Goal: Information Seeking & Learning: Check status

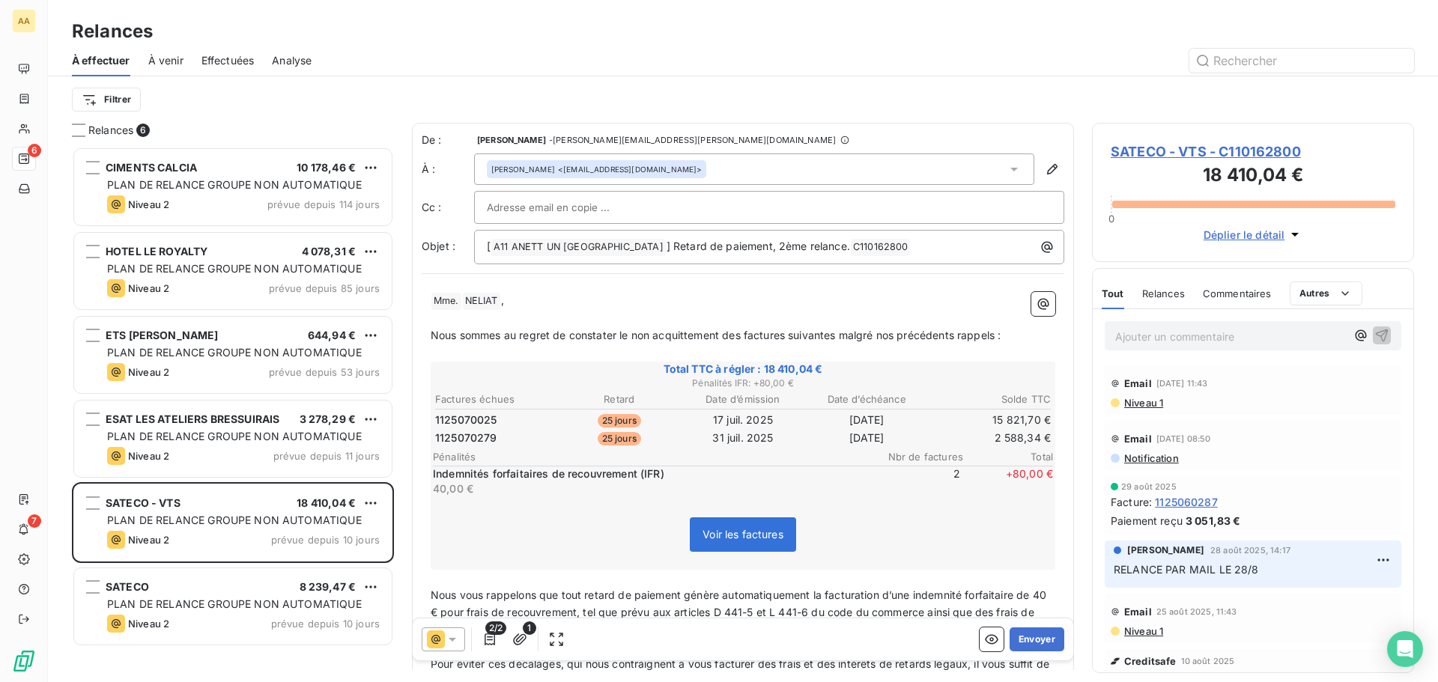
scroll to position [524, 311]
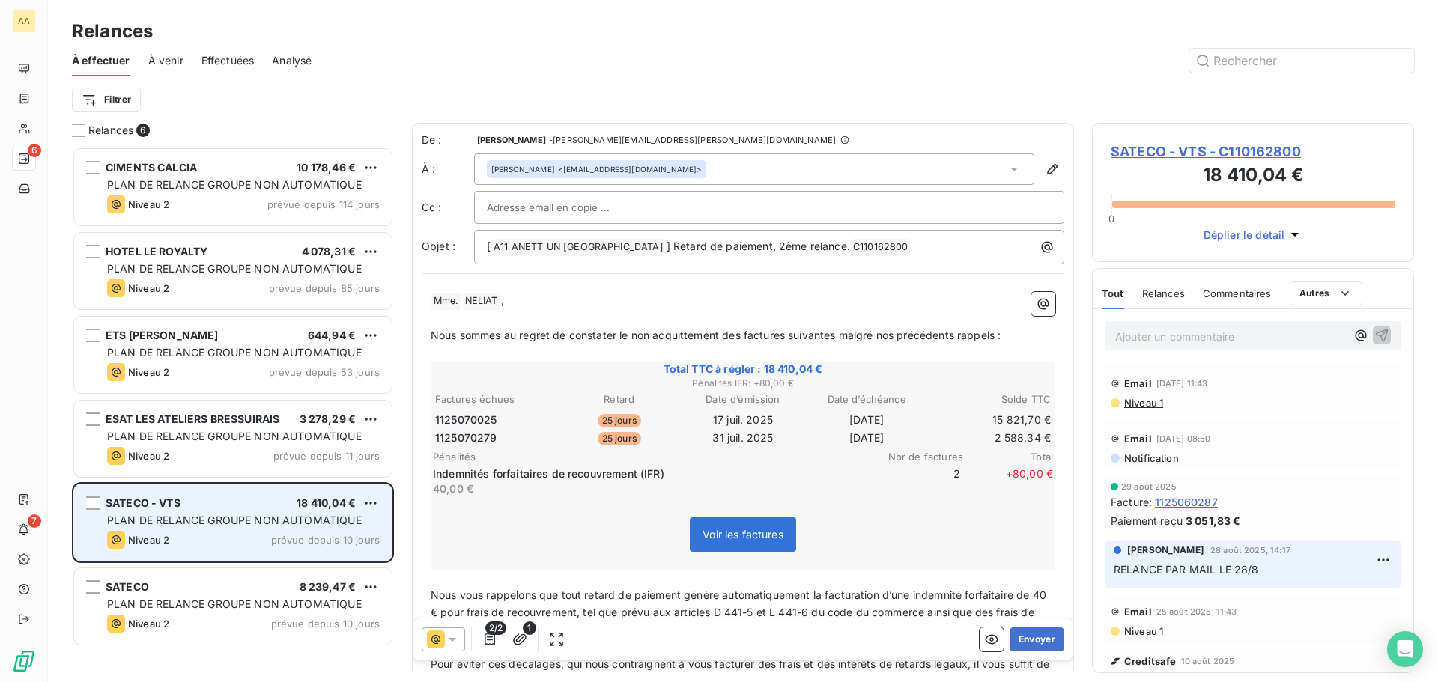
click at [187, 526] on span "PLAN DE RELANCE GROUPE NON AUTOMATIQUE" at bounding box center [234, 520] width 255 height 13
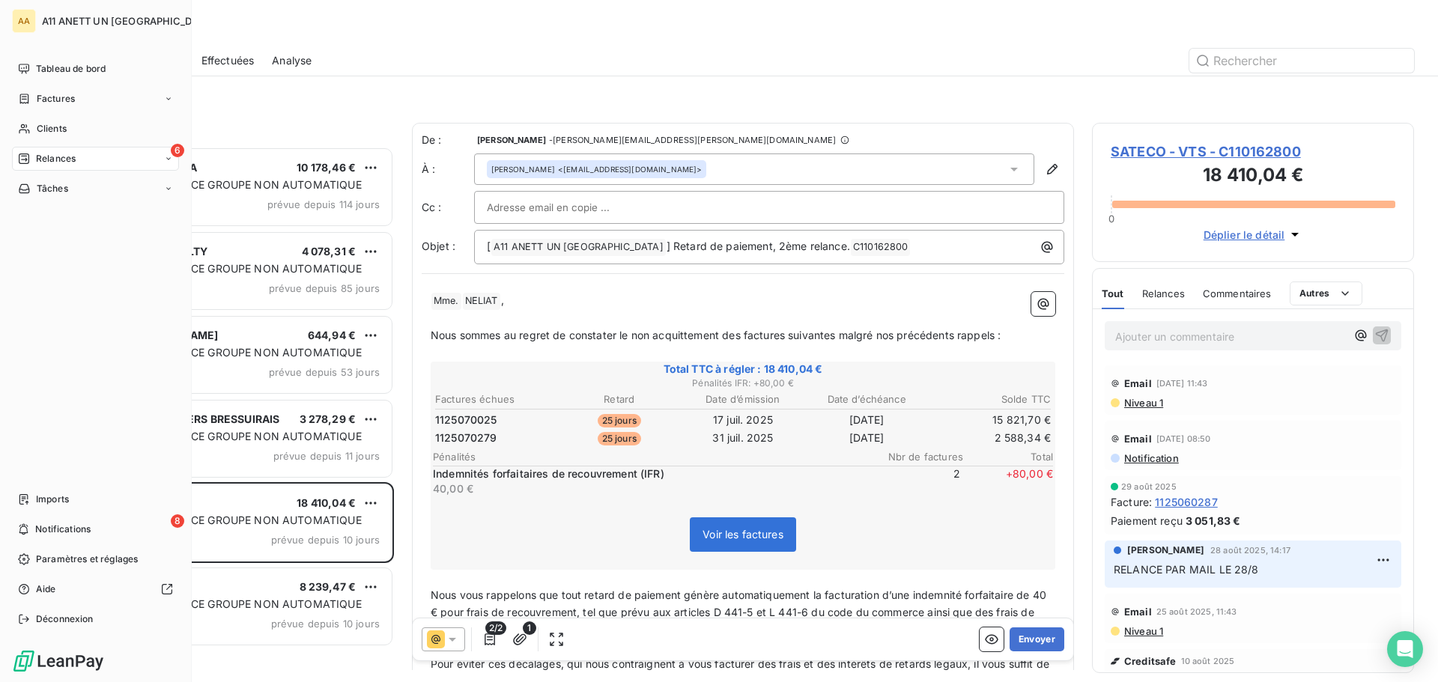
click at [40, 161] on span "Relances" at bounding box center [56, 158] width 40 height 13
click at [52, 161] on span "Relances" at bounding box center [56, 158] width 40 height 13
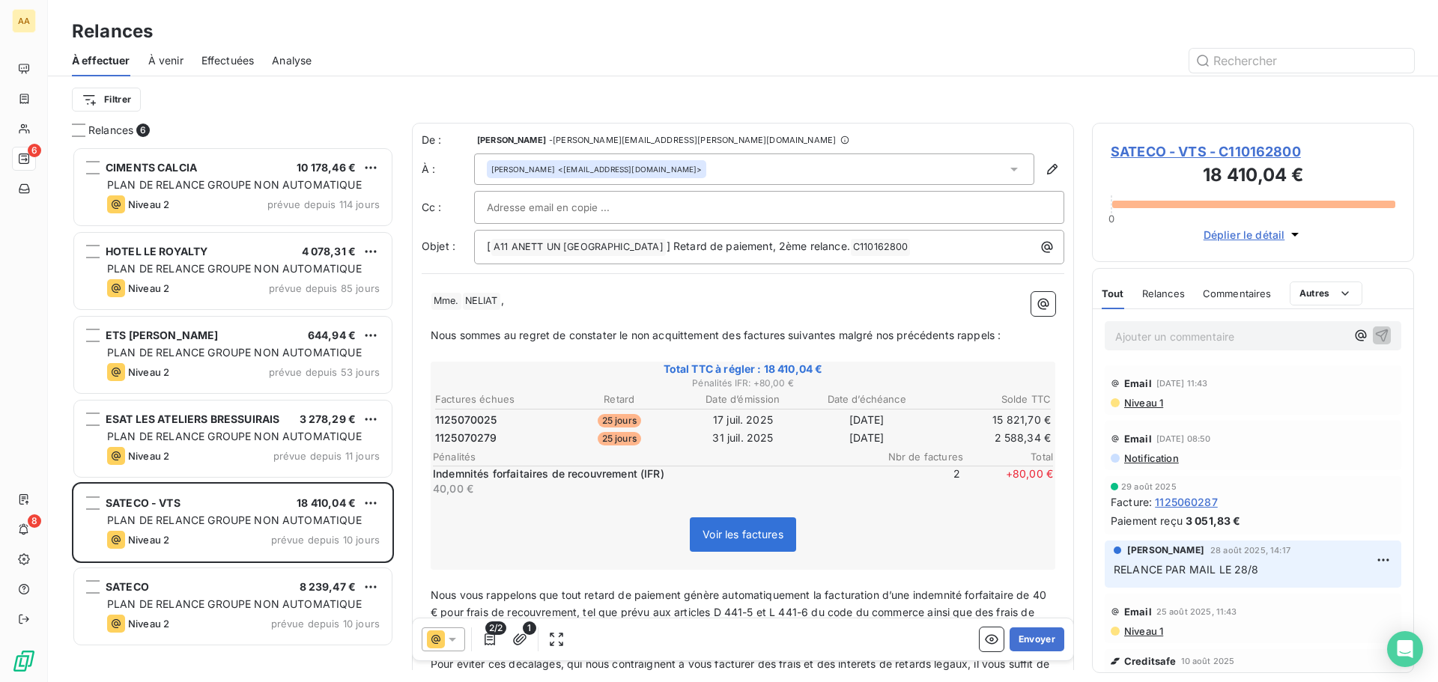
click at [202, 55] on span "Effectuées" at bounding box center [227, 60] width 53 height 15
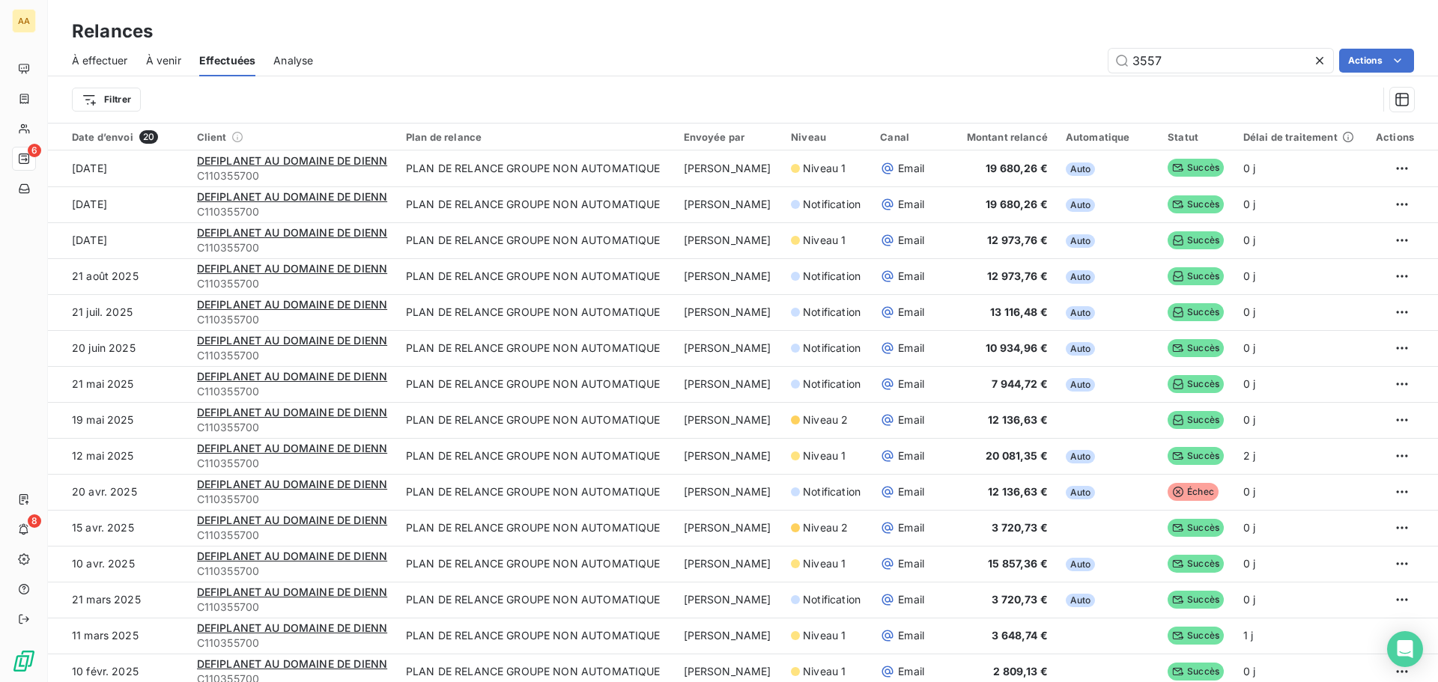
click at [1320, 58] on icon at bounding box center [1319, 60] width 15 height 15
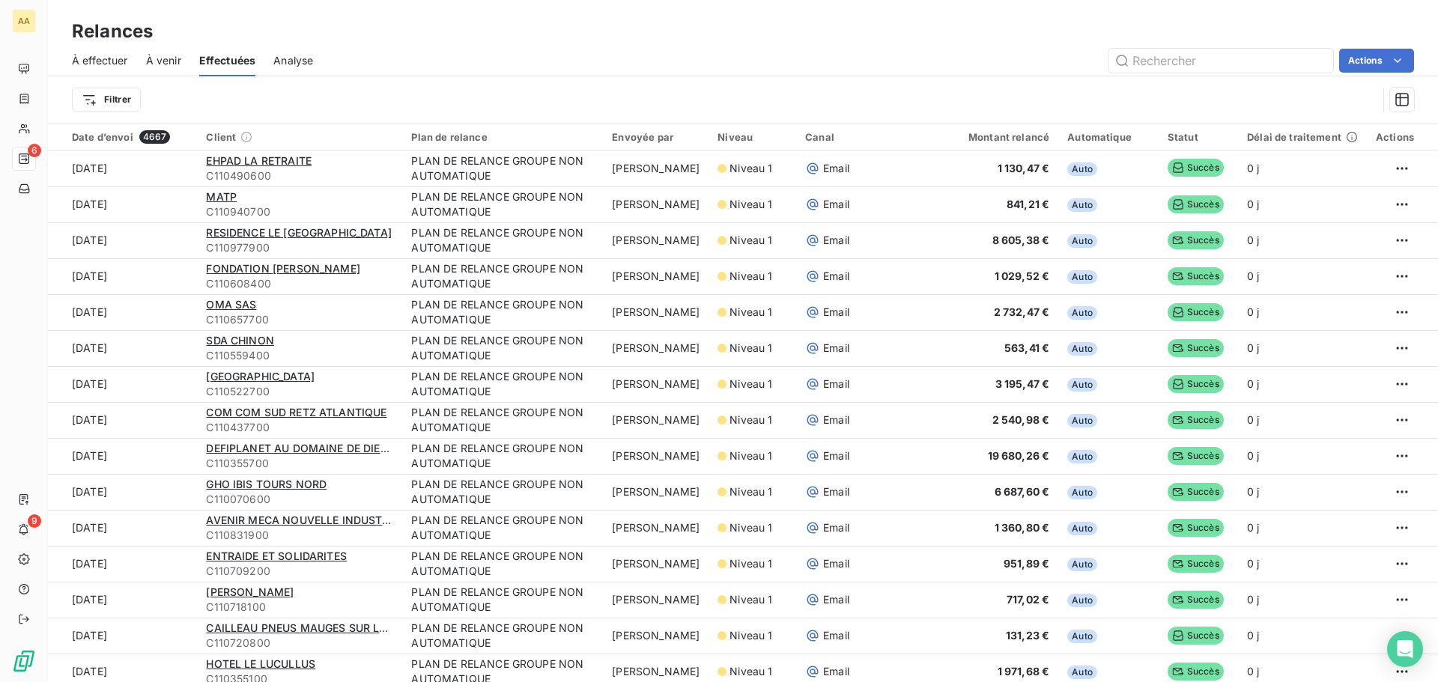
click at [174, 59] on span "À venir" at bounding box center [163, 60] width 35 height 15
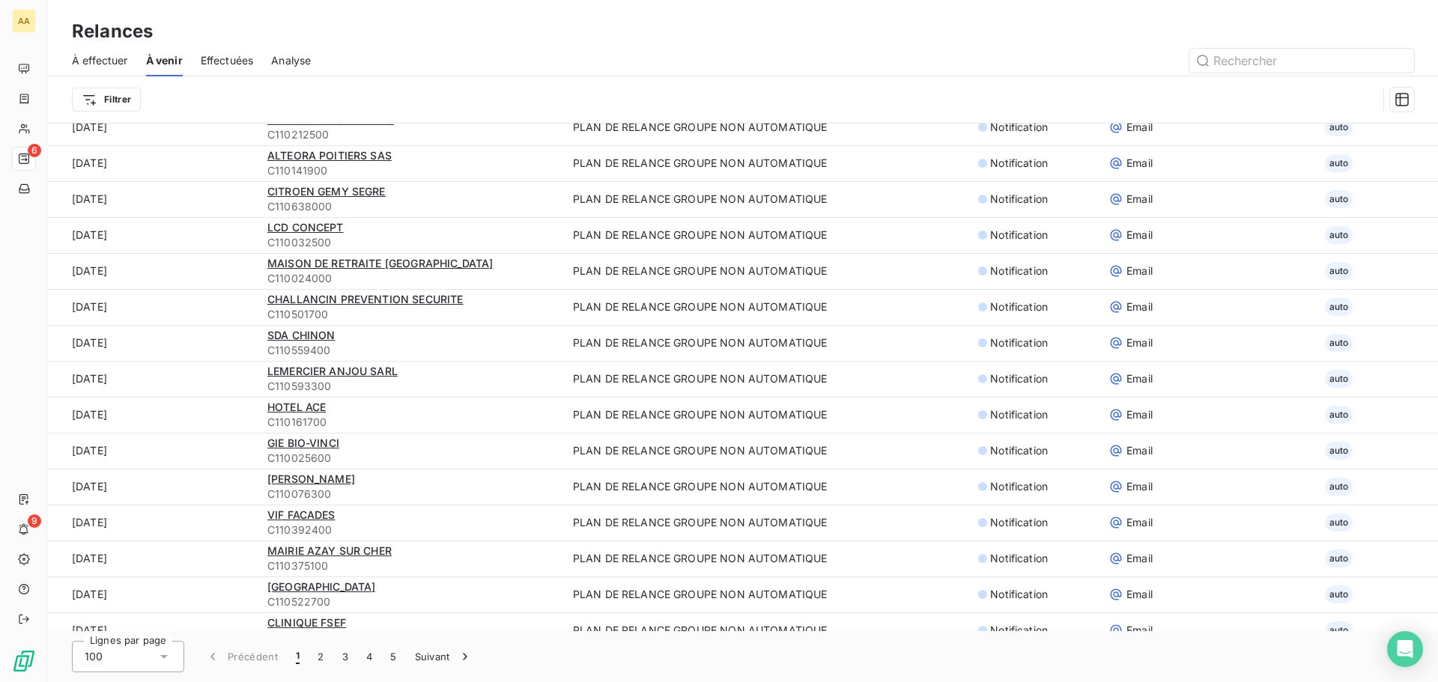
scroll to position [2165, 0]
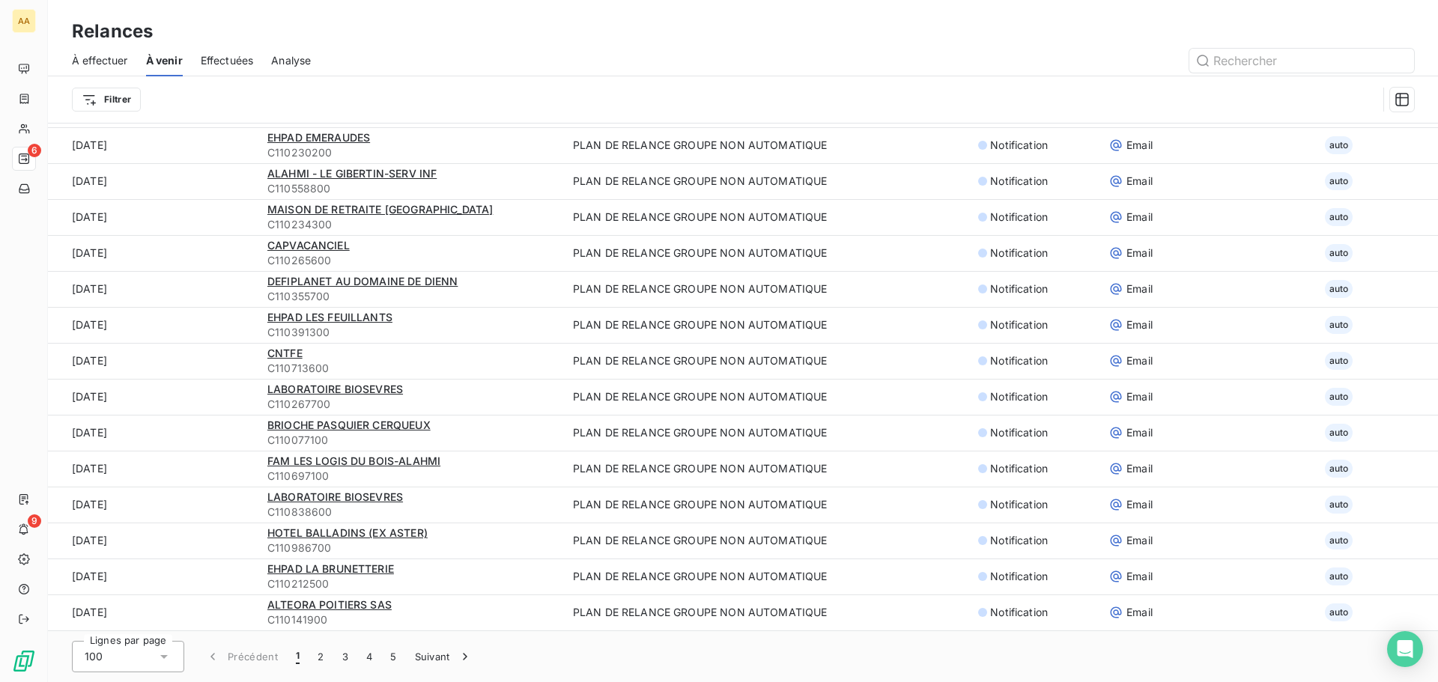
click at [287, 54] on span "Analyse" at bounding box center [291, 60] width 40 height 15
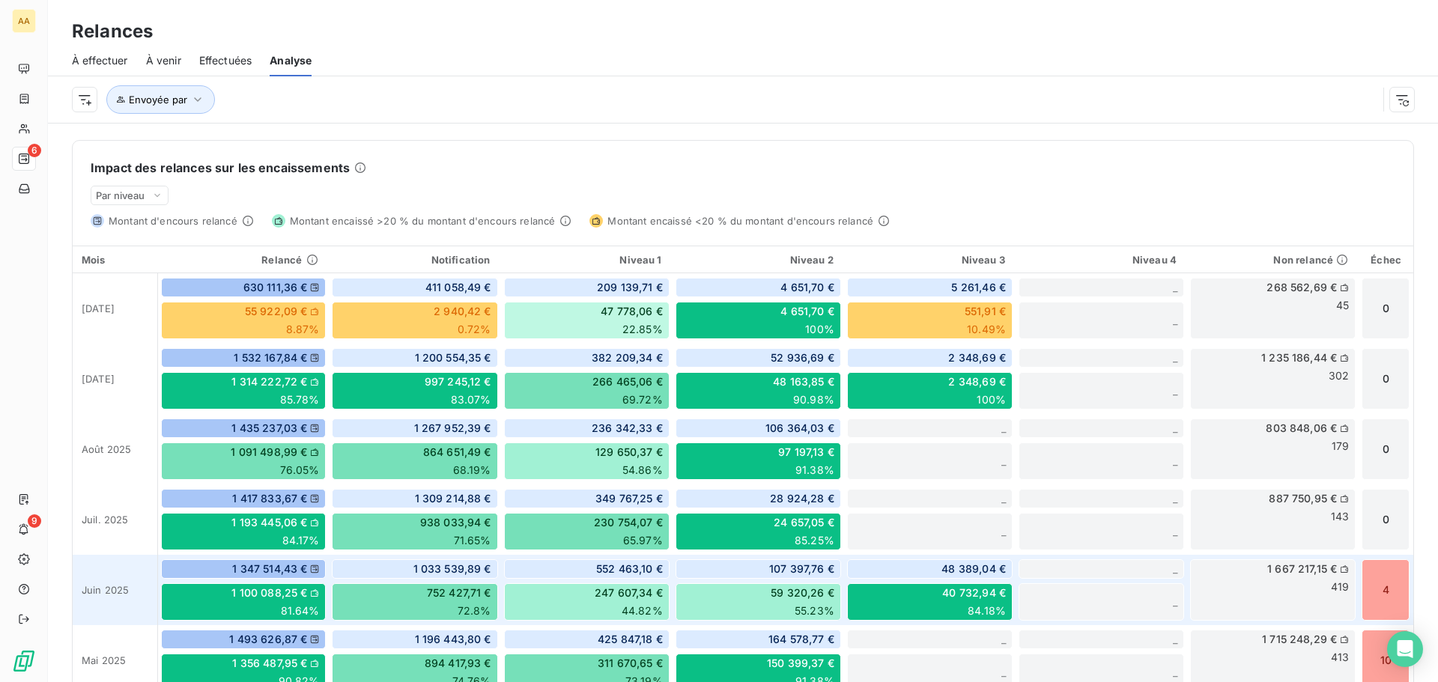
scroll to position [374, 0]
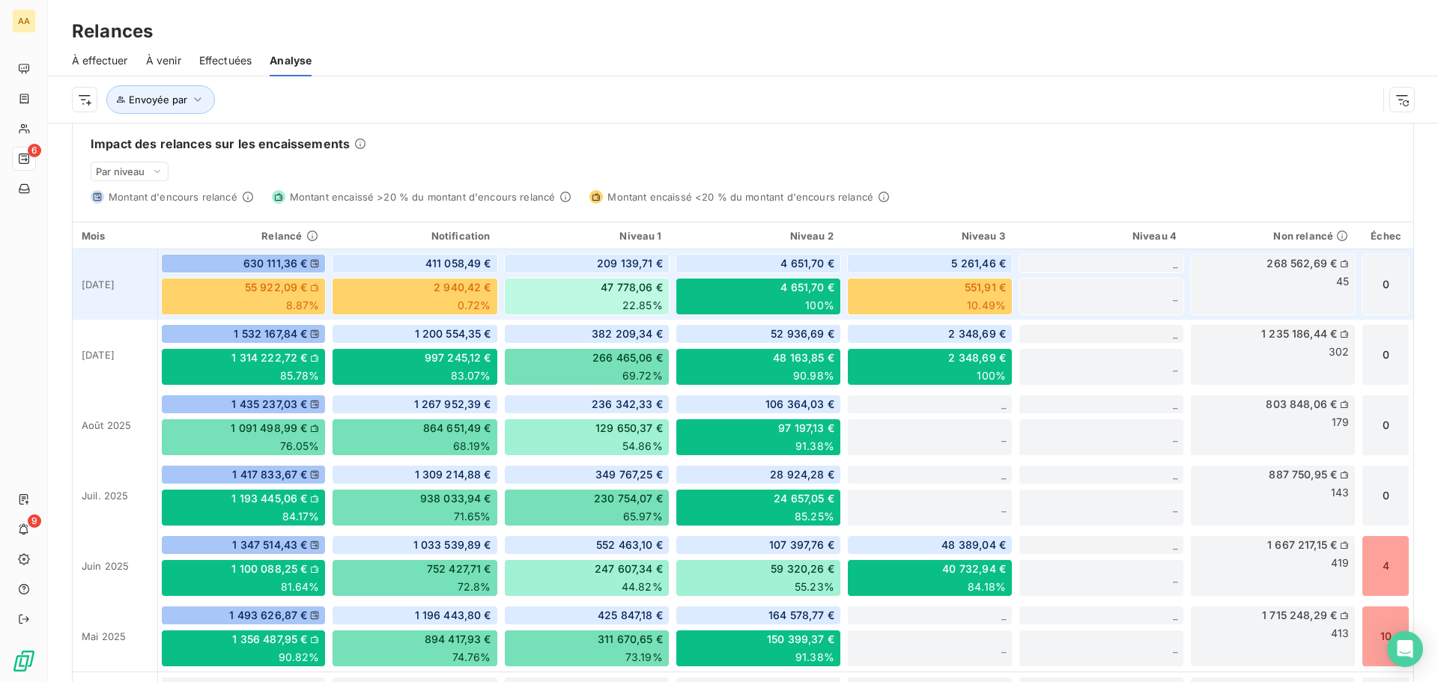
click at [1274, 261] on span "268 562,69 €" at bounding box center [1302, 263] width 70 height 15
click at [278, 288] on span "55 922,09 €" at bounding box center [276, 287] width 63 height 15
click at [299, 304] on span "8.87%" at bounding box center [303, 305] width 34 height 15
click at [314, 285] on icon at bounding box center [314, 287] width 7 height 7
click at [439, 288] on span "2 940,42 €" at bounding box center [463, 287] width 58 height 15
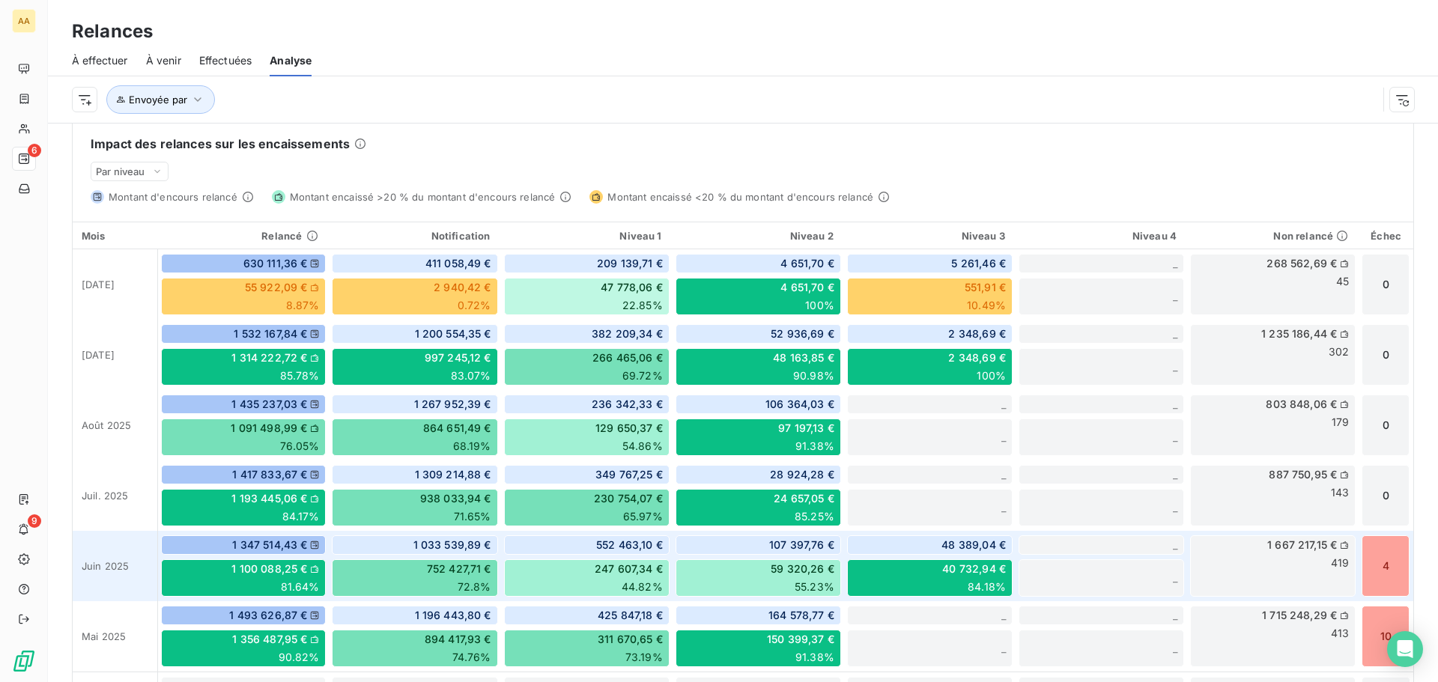
scroll to position [422, 0]
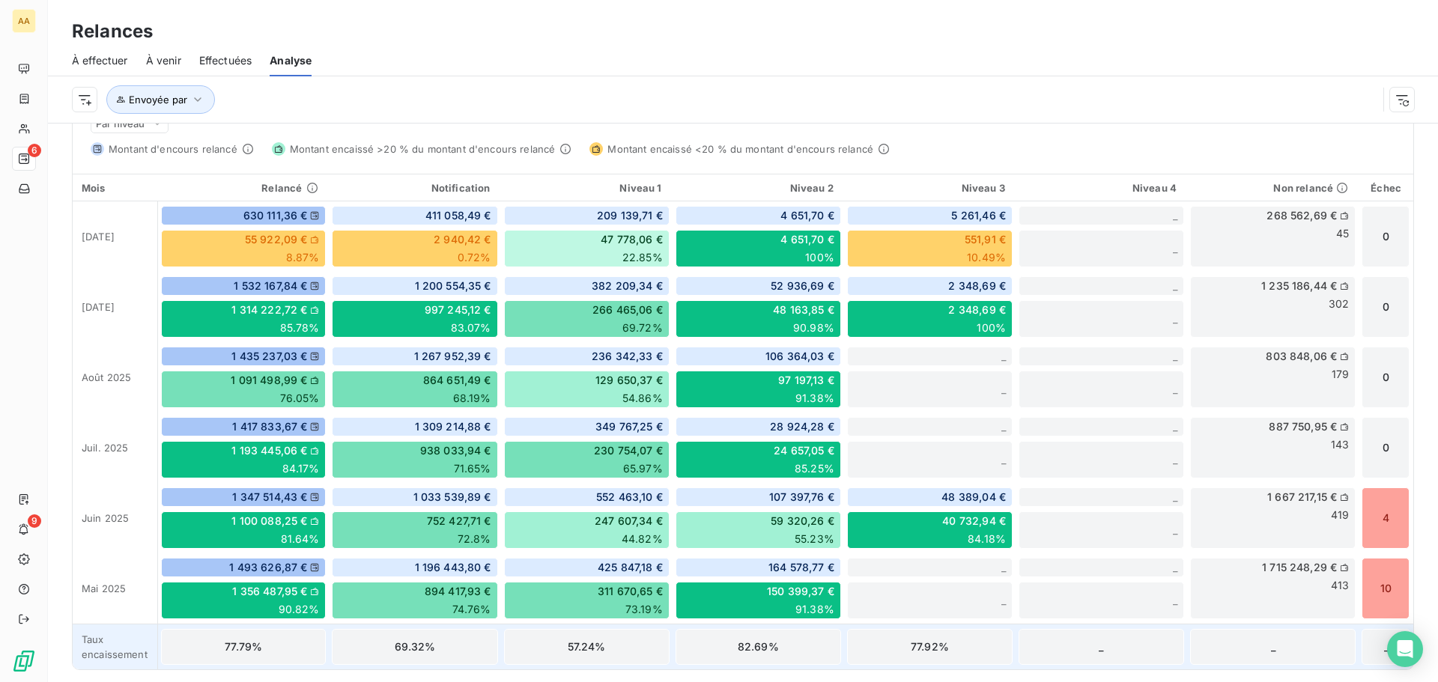
click at [246, 646] on div "77.79%" at bounding box center [244, 647] width 166 height 36
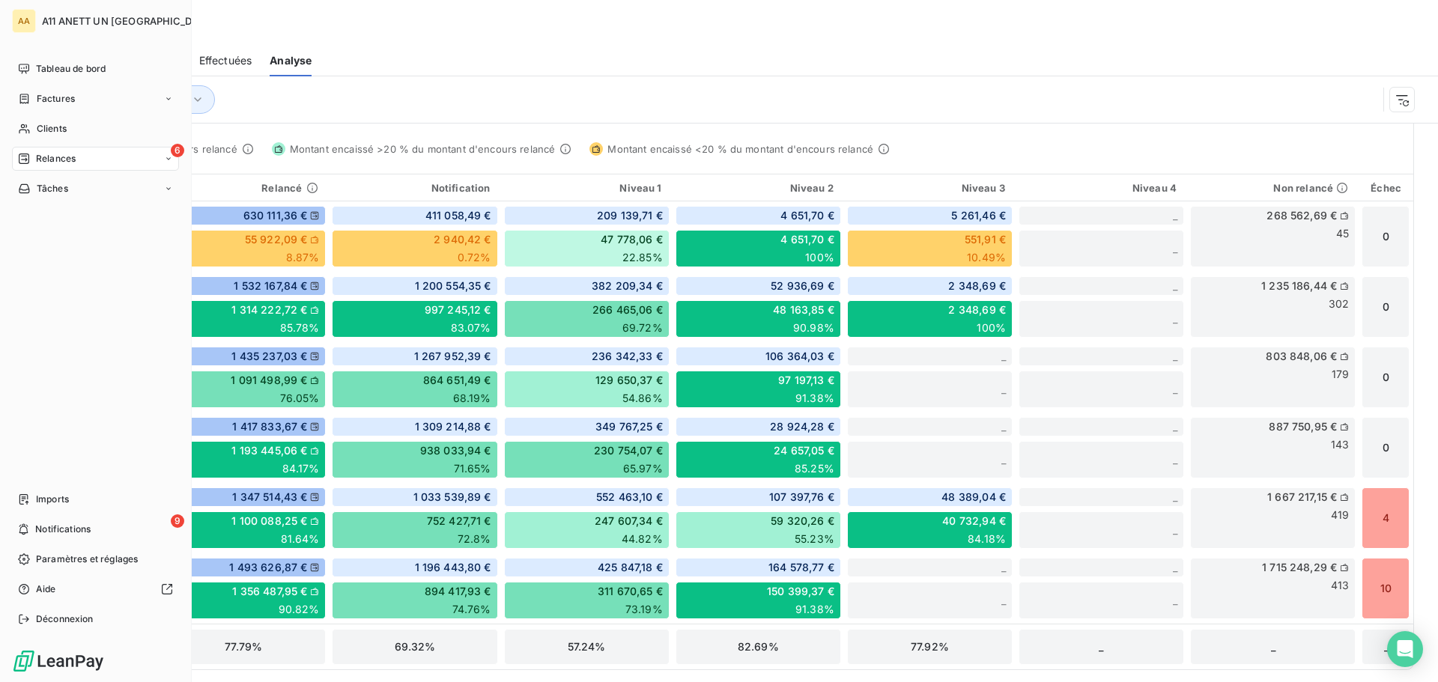
click at [38, 160] on span "Relances" at bounding box center [56, 158] width 40 height 13
click at [45, 221] on span "À venir" at bounding box center [51, 218] width 31 height 13
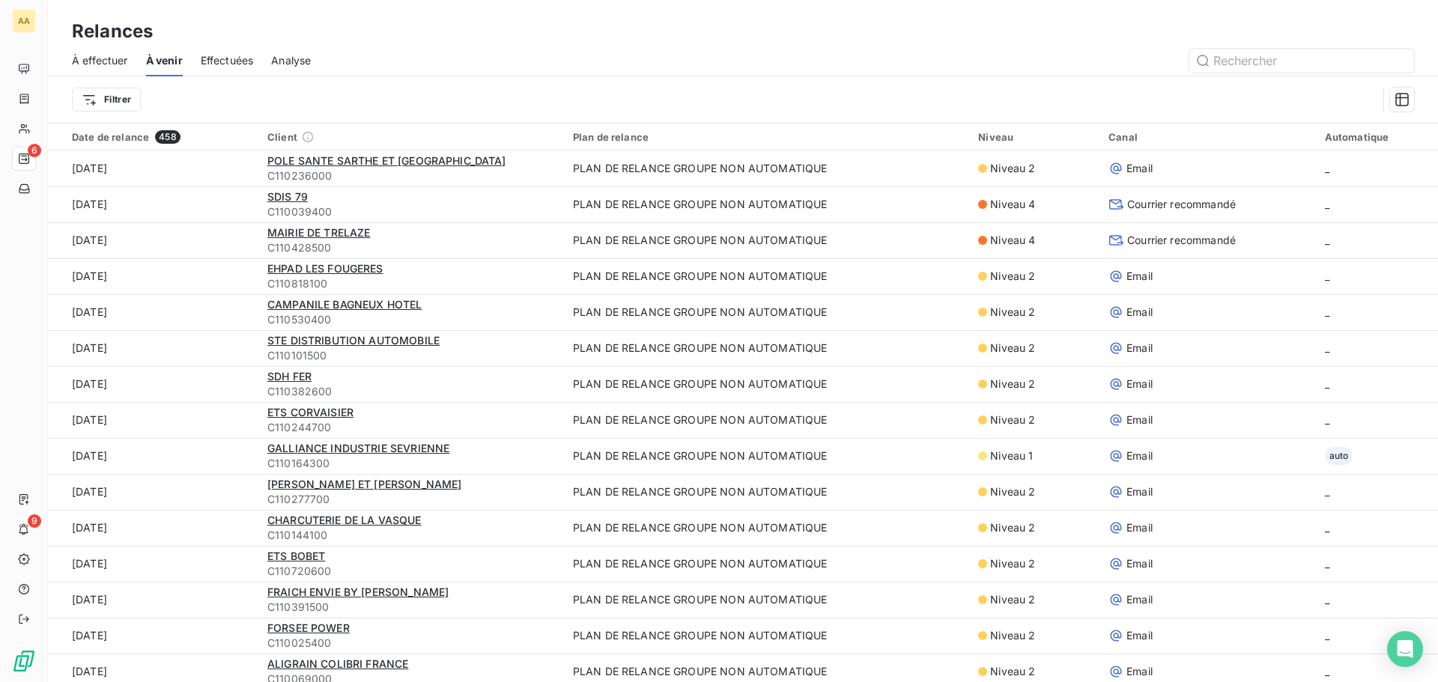
click at [218, 61] on span "Effectuées" at bounding box center [227, 60] width 53 height 15
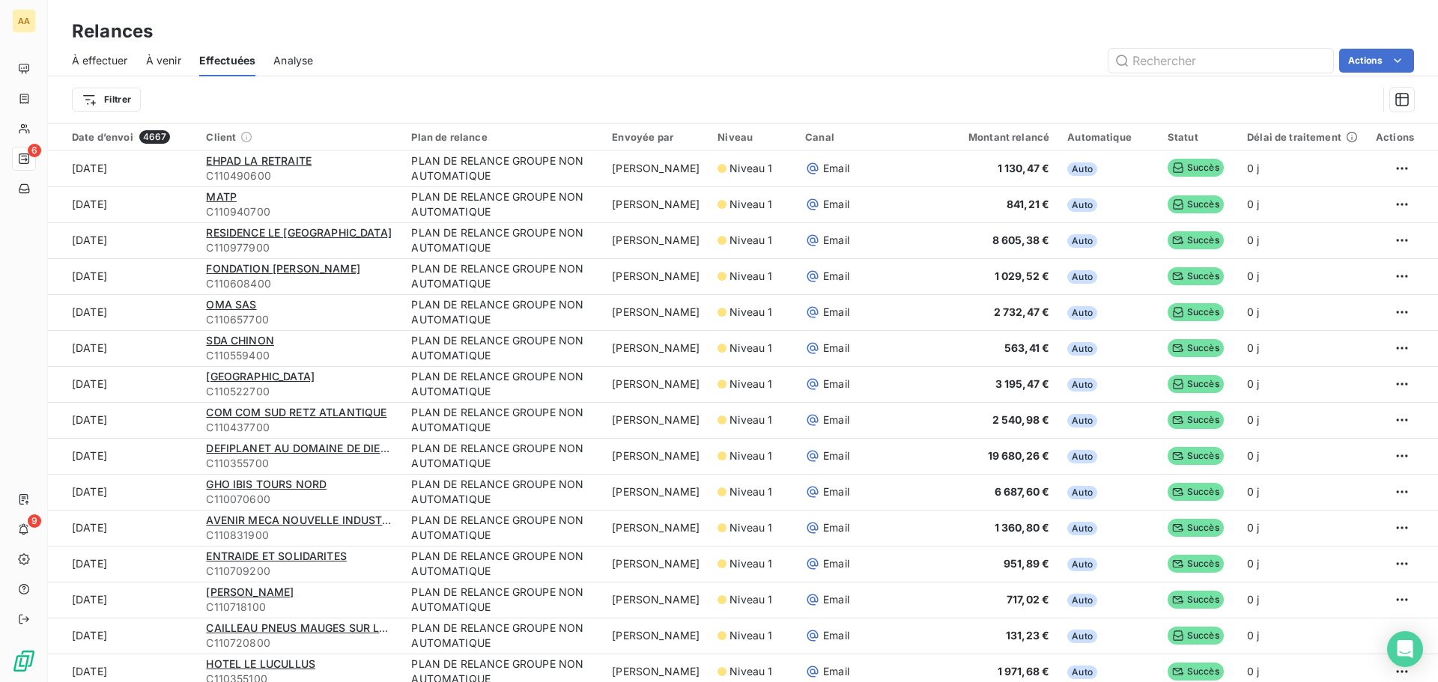
click at [285, 60] on span "Analyse" at bounding box center [293, 60] width 40 height 15
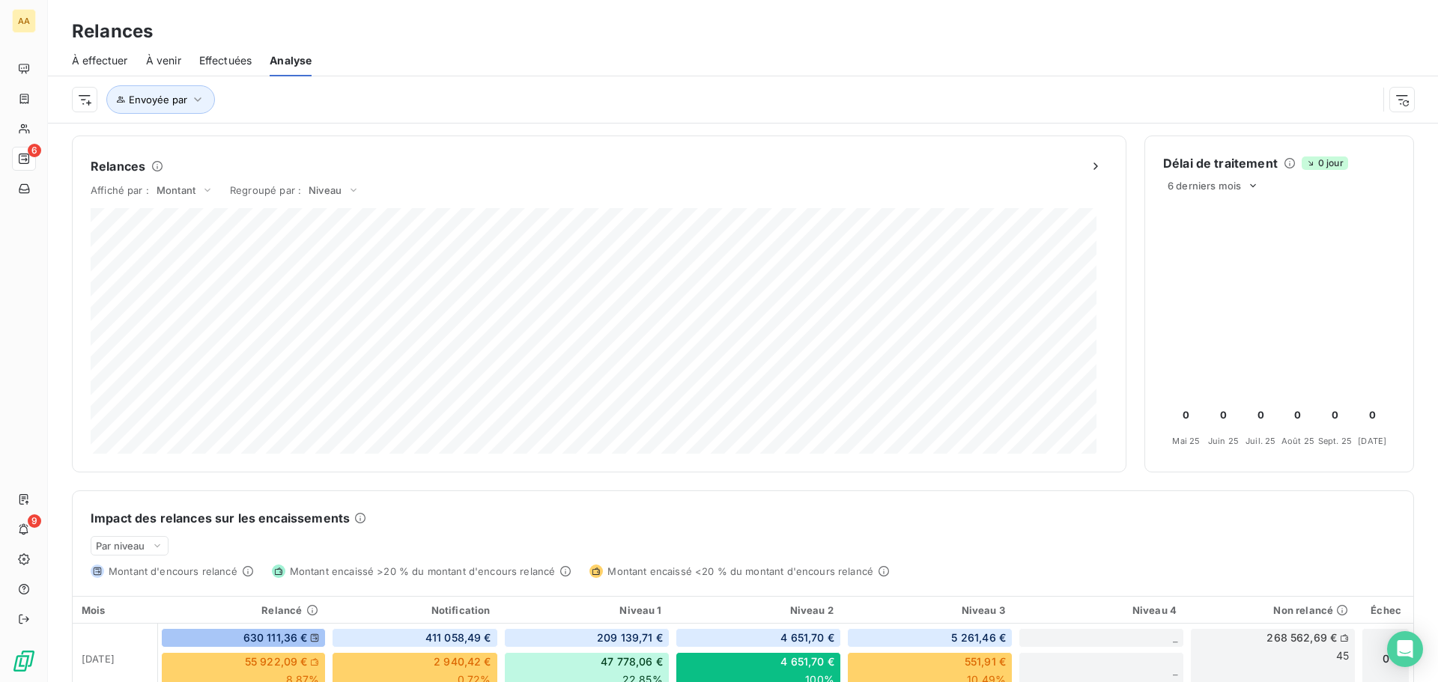
click at [178, 64] on span "À venir" at bounding box center [163, 60] width 35 height 15
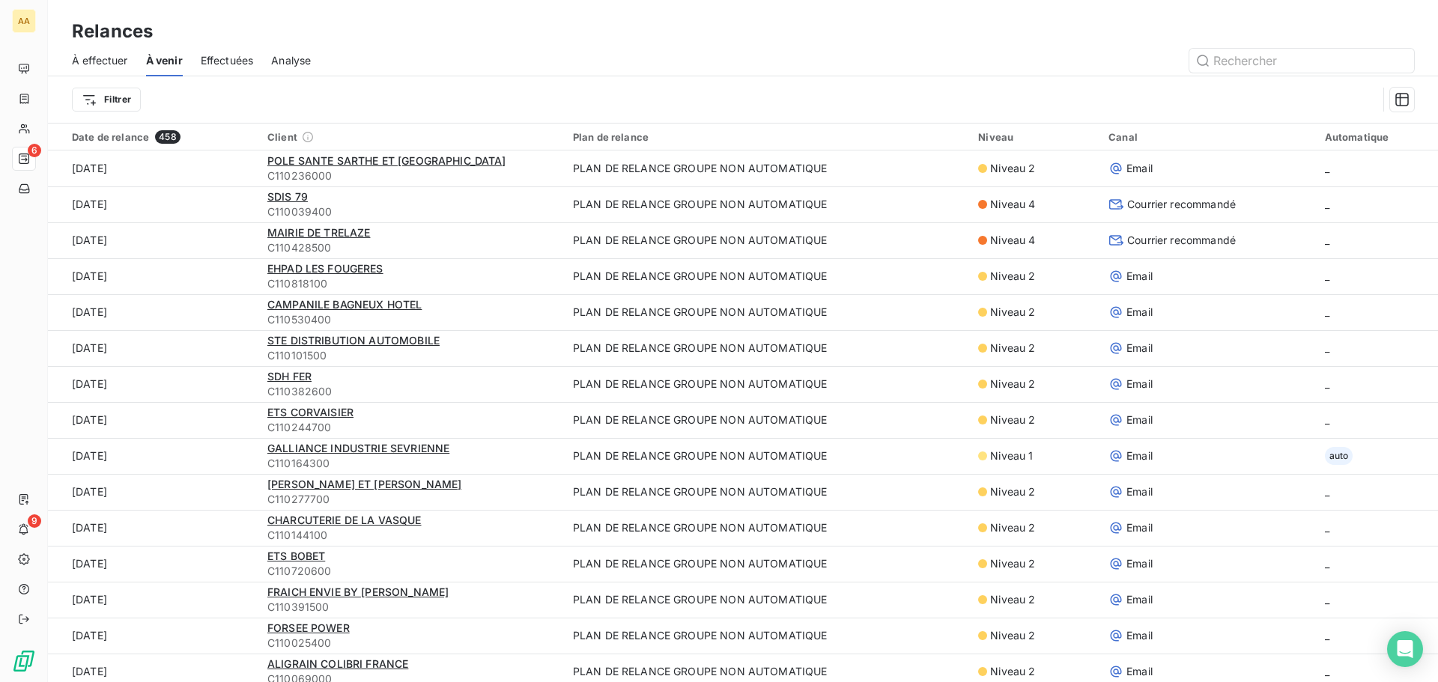
click at [295, 58] on span "Analyse" at bounding box center [291, 60] width 40 height 15
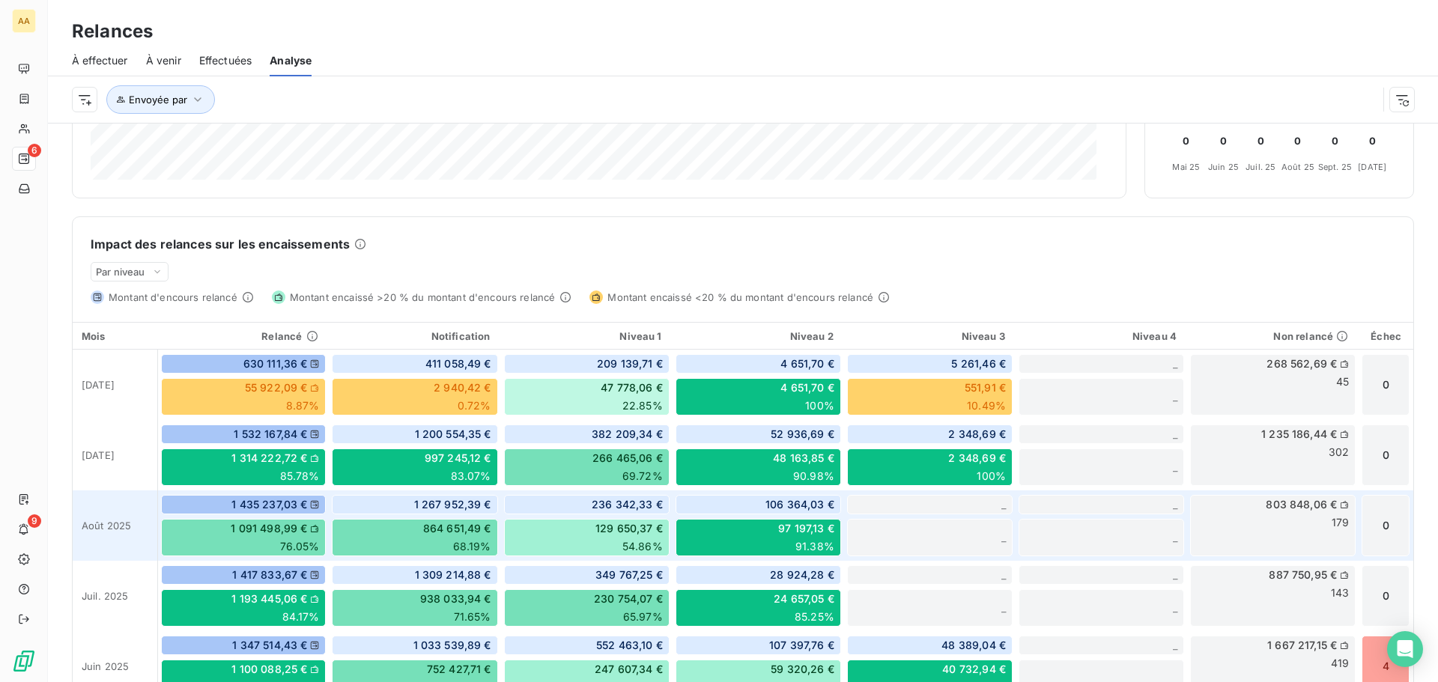
scroll to position [300, 0]
